Goal: Information Seeking & Learning: Learn about a topic

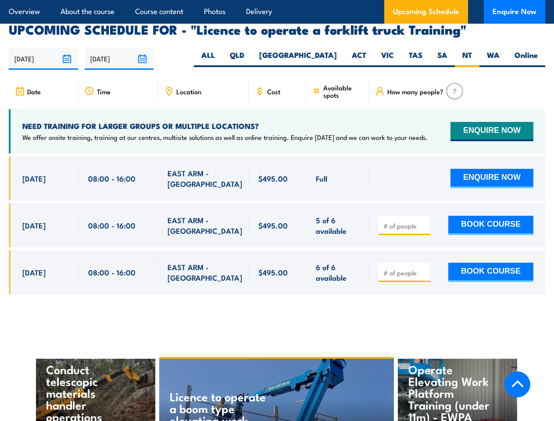
click at [277, 0] on article "Overview About the course Course content Photos Delivery Upcoming Schedule Enqu…" at bounding box center [277, 12] width 536 height 24
click at [43, 47] on input "[DATE]" at bounding box center [43, 58] width 69 height 22
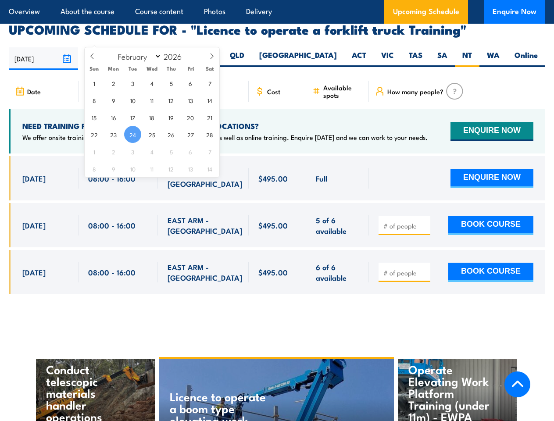
click at [119, 47] on input "[DATE]" at bounding box center [119, 58] width 69 height 22
click at [277, 377] on div "Licence to operate a boom type elevating work platform (boom length 11 metres o…" at bounding box center [276, 414] width 235 height 111
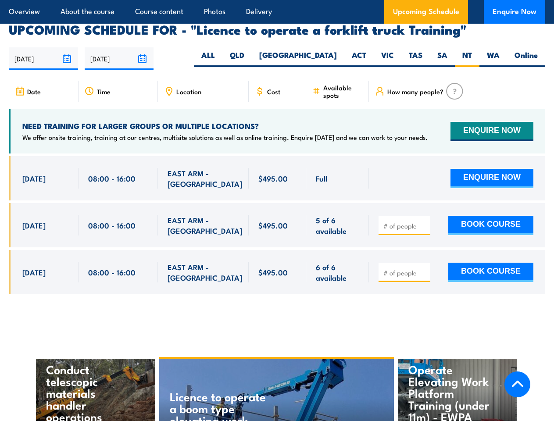
click at [277, 377] on div "Licence to operate a boom type elevating work platform (boom length 11 metres o…" at bounding box center [276, 414] width 235 height 111
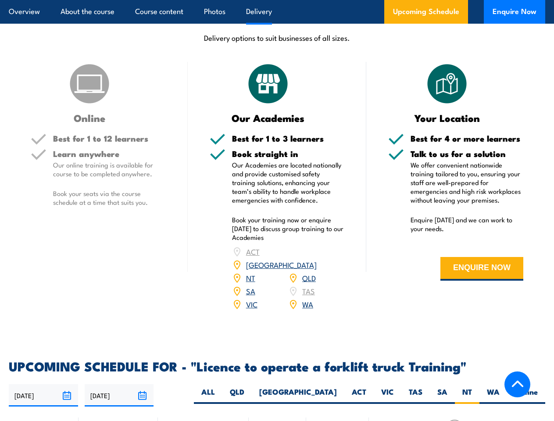
click at [277, 0] on article "Overview About the course Course content Photos Delivery Upcoming Schedule Enqu…" at bounding box center [277, 12] width 536 height 24
click at [43, 384] on input "[DATE]" at bounding box center [43, 395] width 69 height 22
click at [119, 384] on input "[DATE]" at bounding box center [119, 395] width 69 height 22
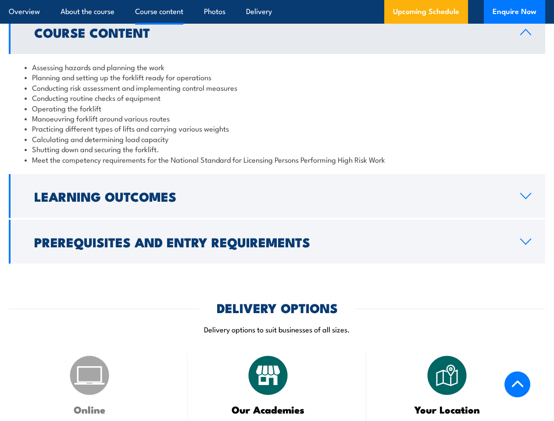
scroll to position [817, 0]
click at [277, 0] on article "Overview About the course Course content Photos Delivery Upcoming Schedule Enqu…" at bounding box center [277, 12] width 536 height 24
click at [277, 190] on h2 "Learning Outcomes" at bounding box center [270, 195] width 472 height 11
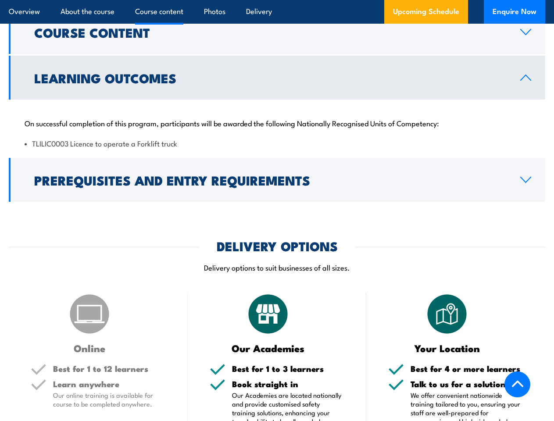
click at [277, 240] on h2 "DELIVERY OPTIONS" at bounding box center [277, 245] width 121 height 11
